Goal: Task Accomplishment & Management: Complete application form

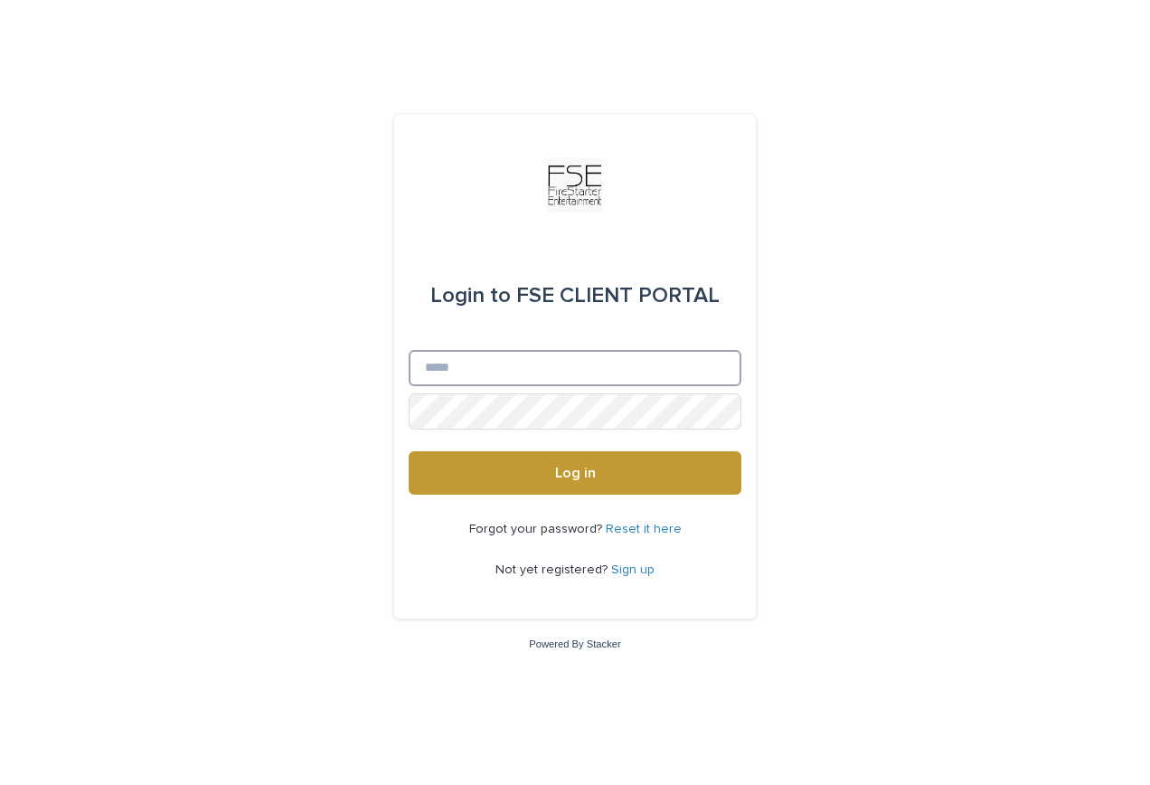
type input "**********"
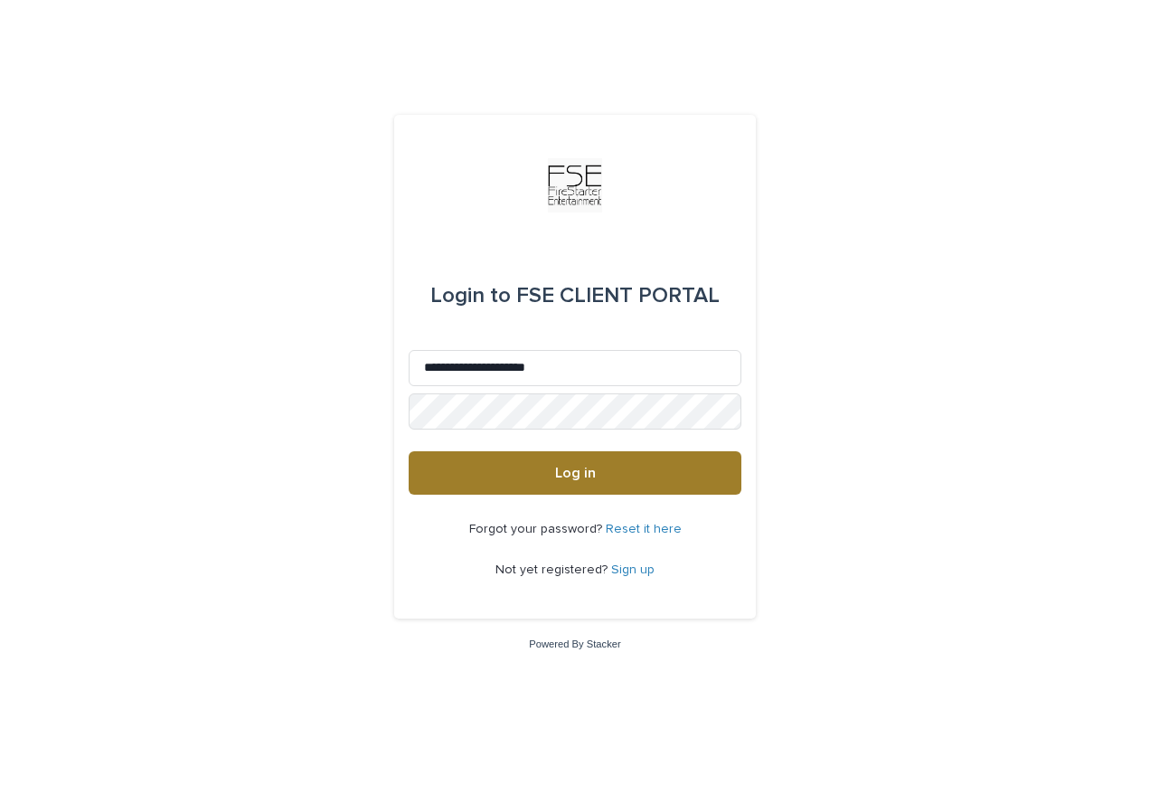
click at [591, 481] on button "Log in" at bounding box center [575, 472] width 333 height 43
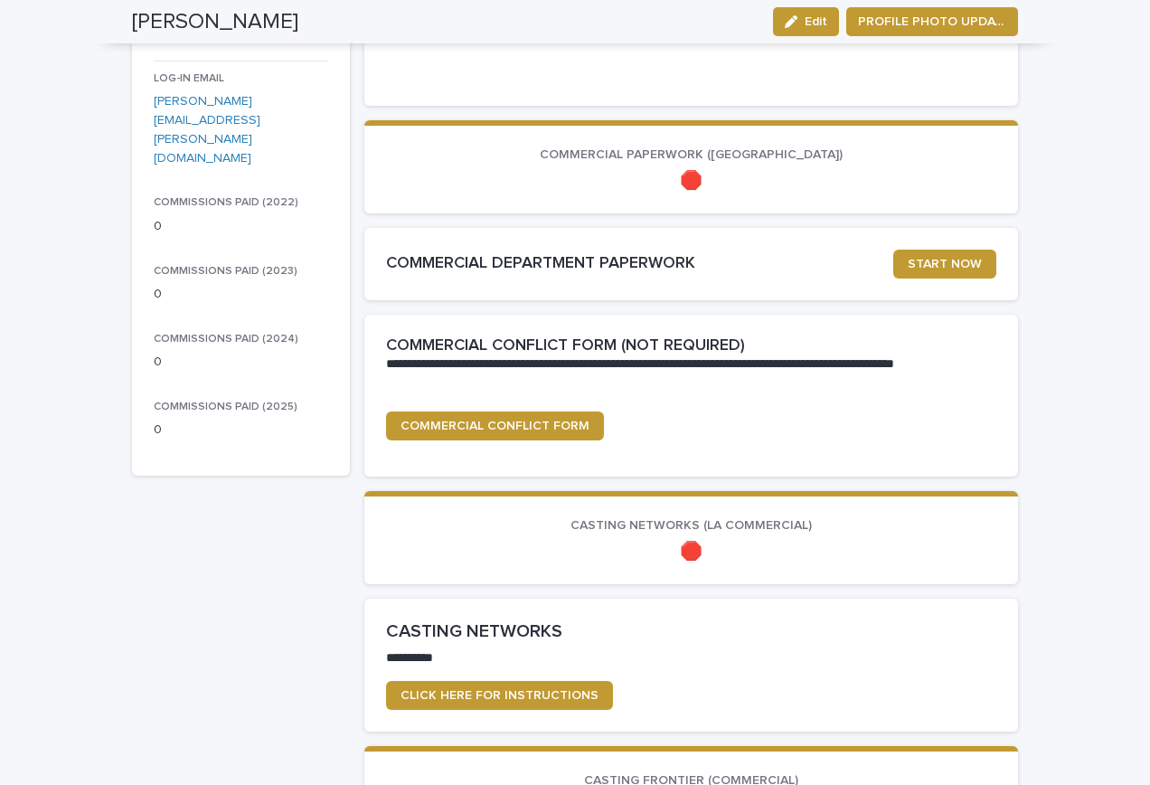
scroll to position [278, 0]
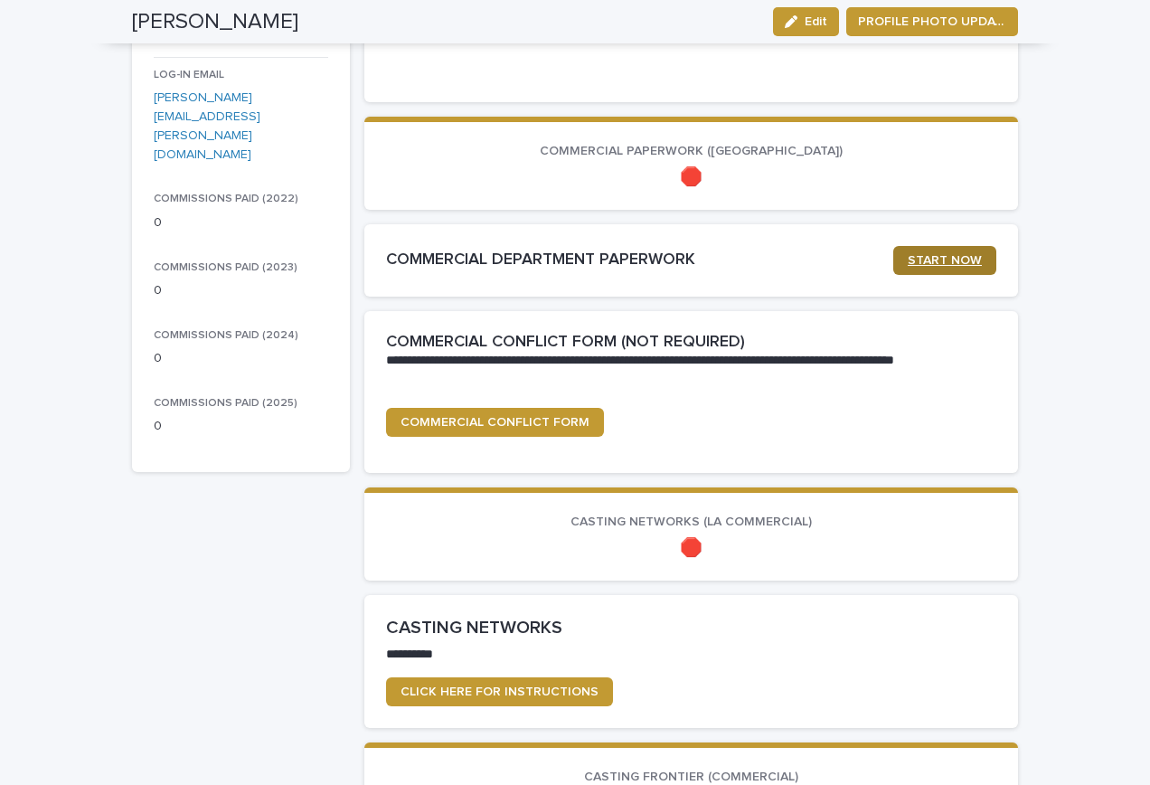
click at [979, 257] on span "START NOW" at bounding box center [945, 260] width 74 height 13
